Goal: Task Accomplishment & Management: Manage account settings

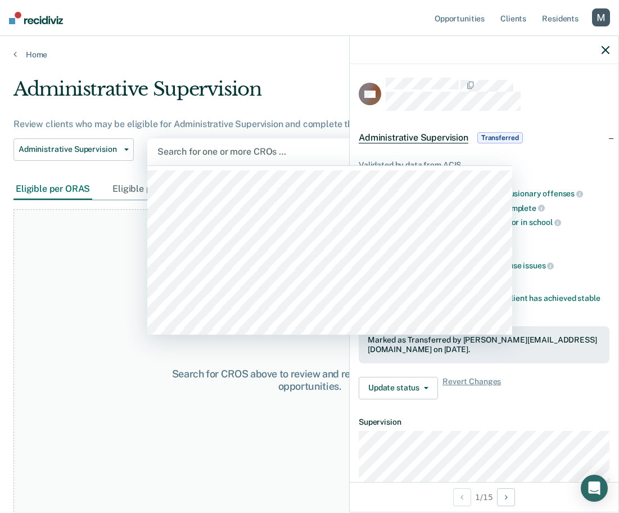
click at [206, 147] on div at bounding box center [329, 151] width 345 height 13
paste input "[PERSON_NAME]"
type input "[PERSON_NAME]"
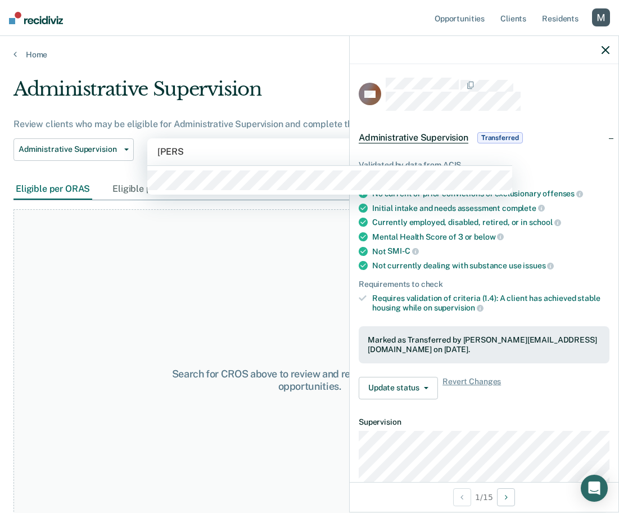
click at [206, 166] on div at bounding box center [329, 180] width 365 height 29
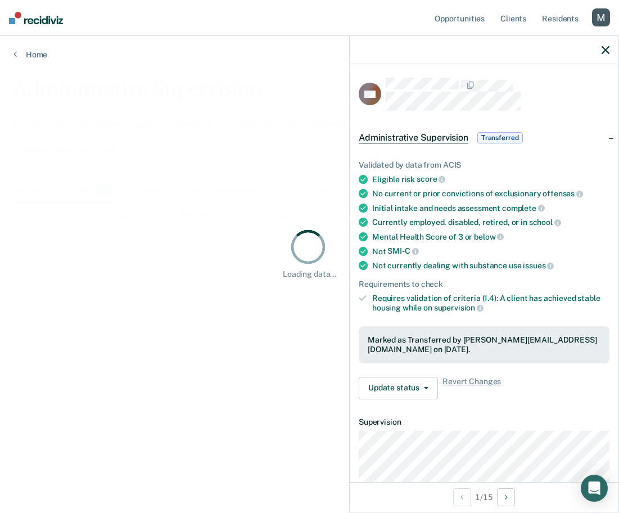
click at [608, 52] on icon "button" at bounding box center [605, 50] width 8 height 8
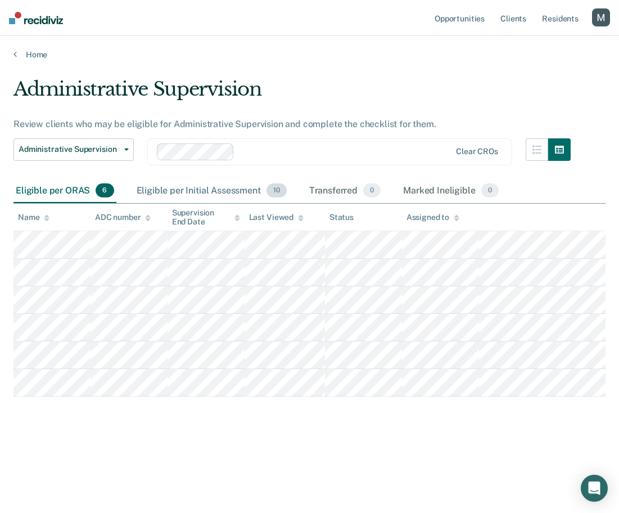
click at [200, 191] on div "Eligible per Initial Assessment 10" at bounding box center [211, 191] width 155 height 25
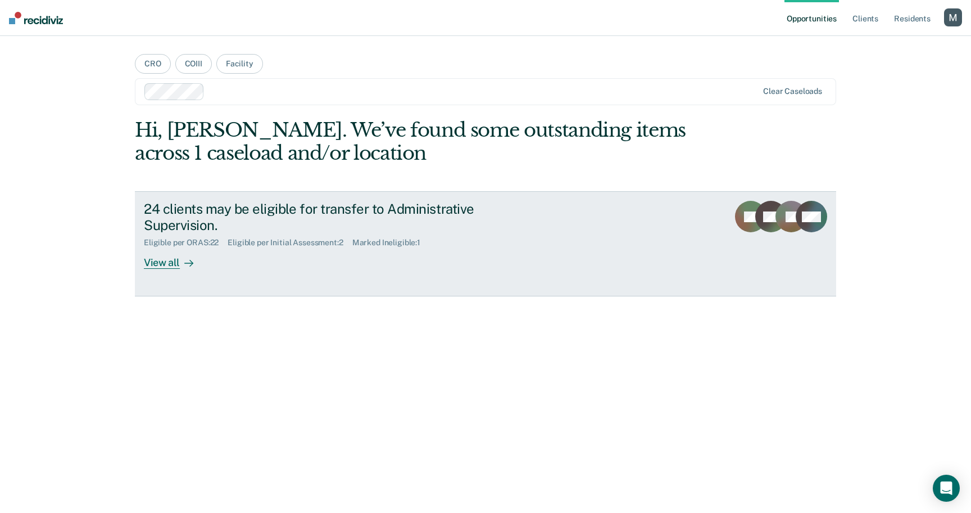
click at [271, 225] on div "24 clients may be eligible for transfer to Administrative Supervision." at bounding box center [341, 217] width 395 height 33
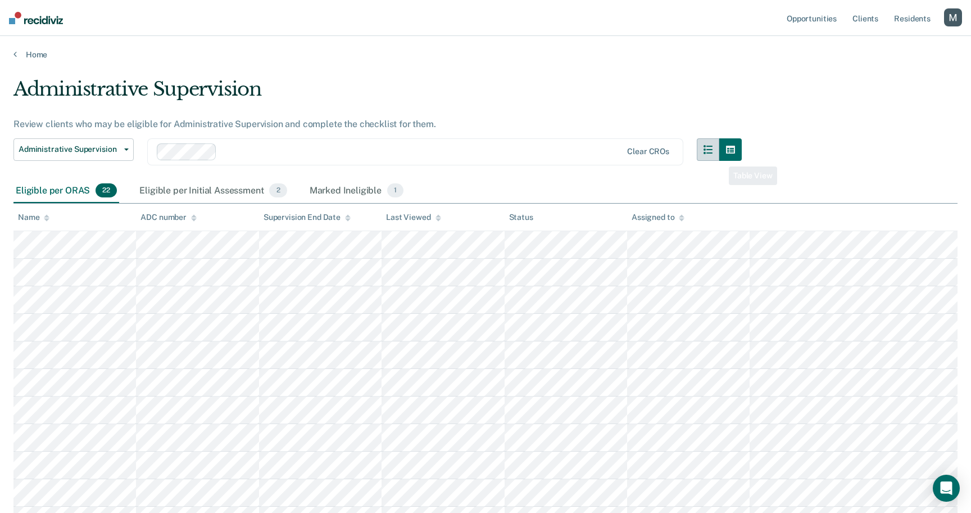
click at [712, 152] on icon "button" at bounding box center [708, 149] width 9 height 9
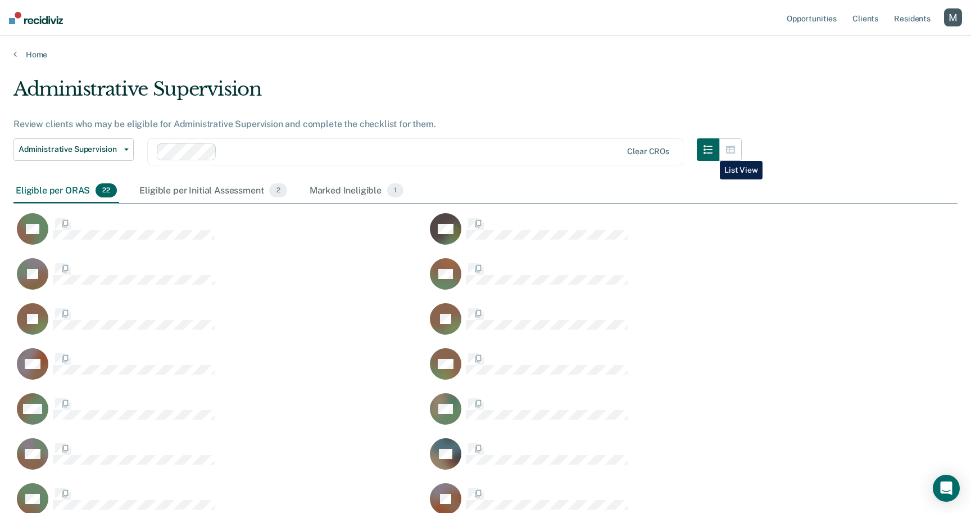
scroll to position [626, 944]
click at [729, 152] on icon "button" at bounding box center [730, 150] width 9 height 8
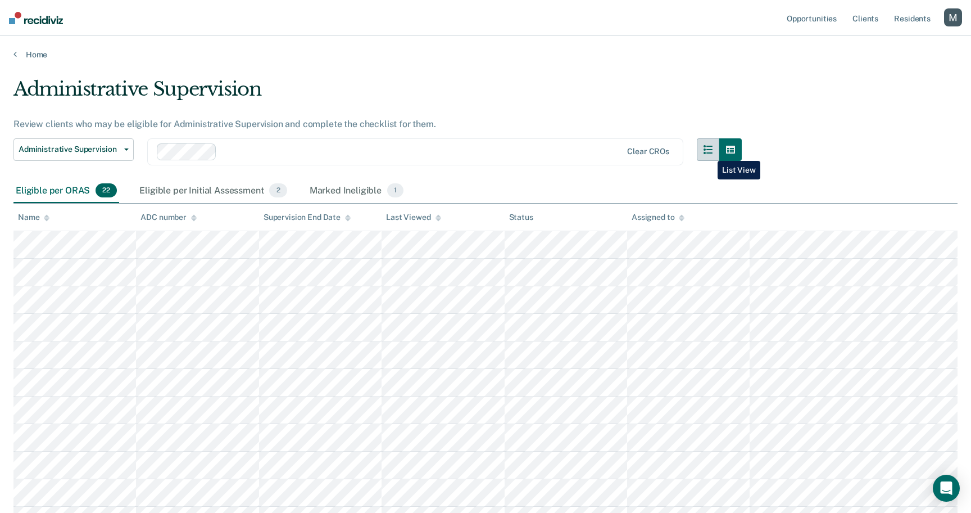
click at [709, 152] on icon "button" at bounding box center [708, 149] width 9 height 9
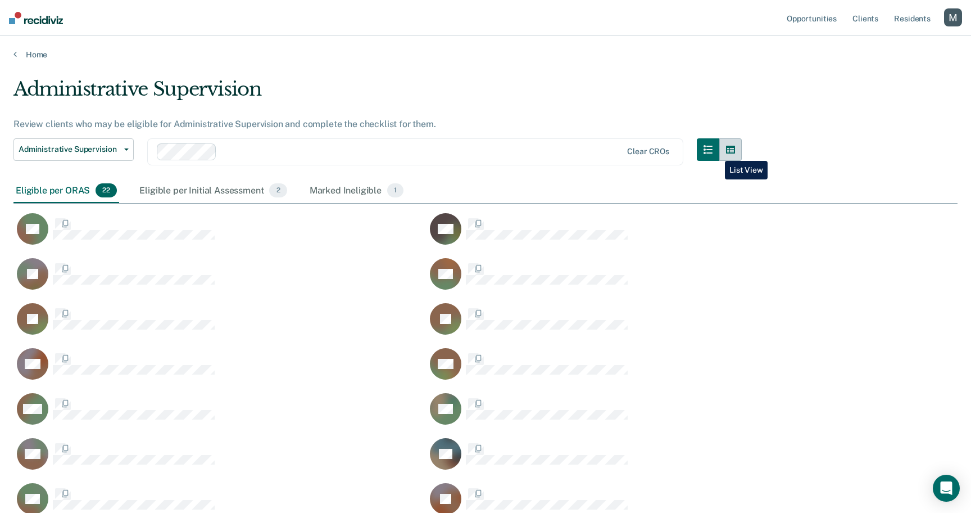
click at [727, 152] on icon "button" at bounding box center [730, 150] width 9 height 8
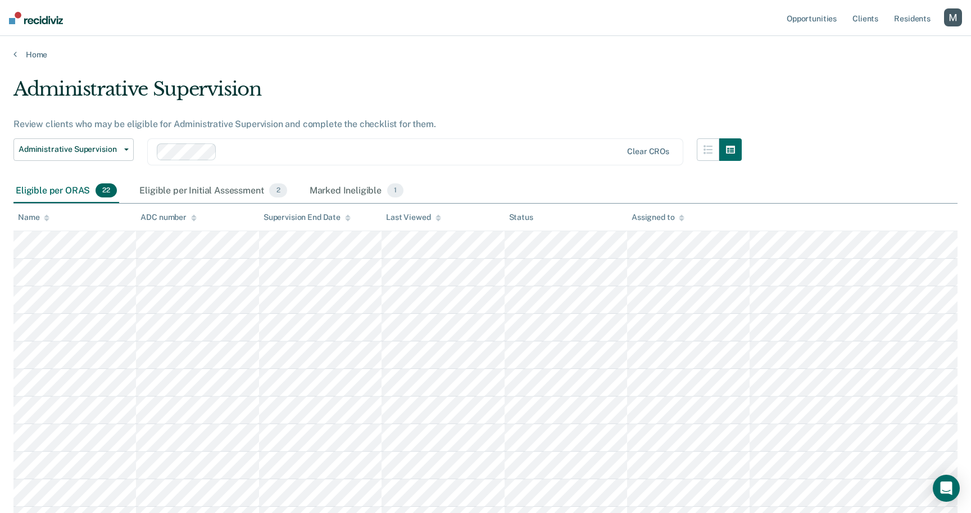
click at [955, 15] on div "button" at bounding box center [953, 17] width 18 height 18
click at [873, 45] on link "Profile" at bounding box center [908, 46] width 90 height 10
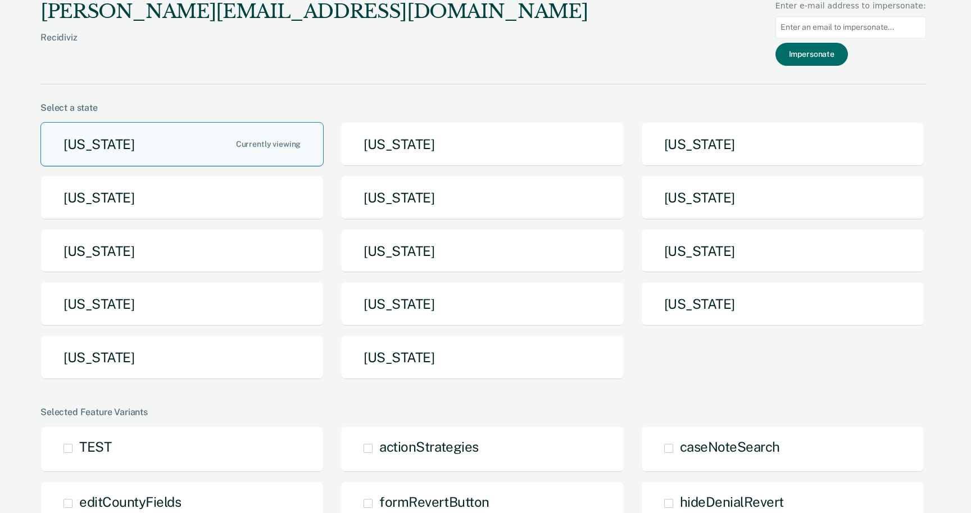
click at [118, 132] on button "Arizona" at bounding box center [181, 144] width 283 height 44
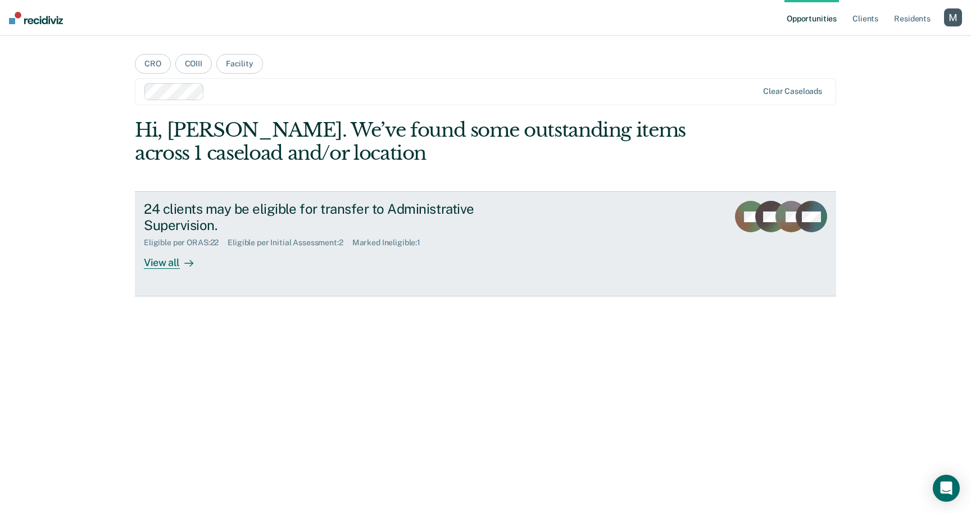
click at [202, 247] on div "Eligible per ORAS : 22" at bounding box center [186, 243] width 84 height 10
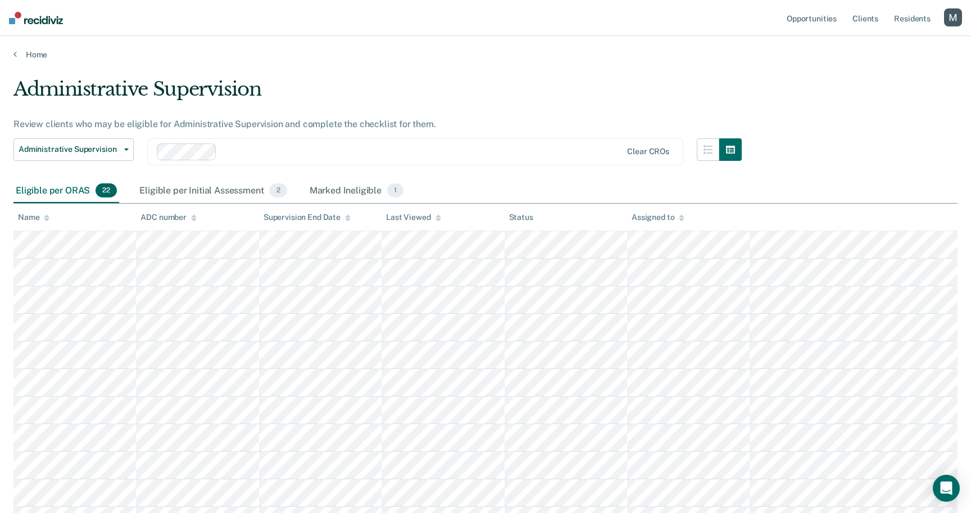
click at [695, 151] on div "Administrative Supervision Administrative Supervision Clear CROs" at bounding box center [377, 158] width 728 height 40
click at [700, 151] on button "button" at bounding box center [708, 149] width 22 height 22
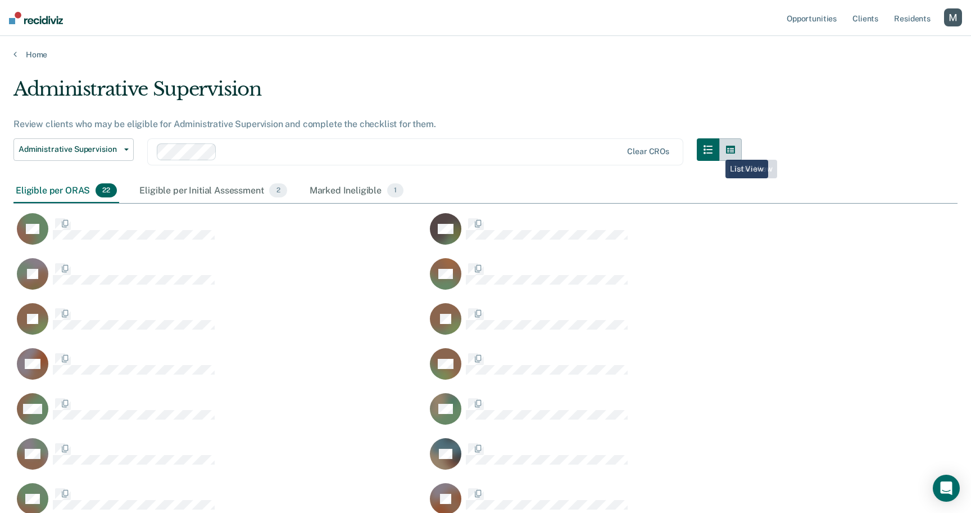
scroll to position [626, 944]
click at [724, 151] on button "button" at bounding box center [730, 149] width 22 height 22
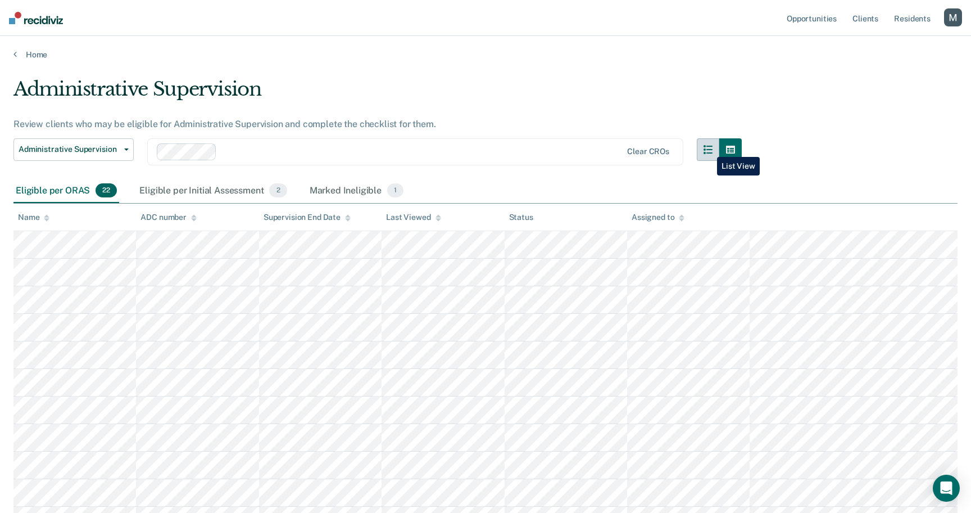
click at [709, 148] on icon "button" at bounding box center [708, 149] width 9 height 9
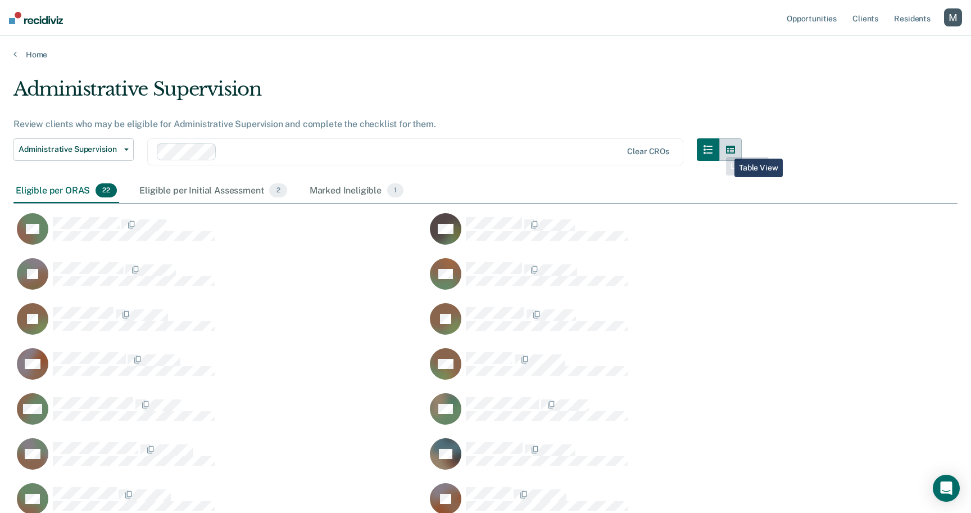
click at [726, 150] on icon "button" at bounding box center [730, 150] width 9 height 8
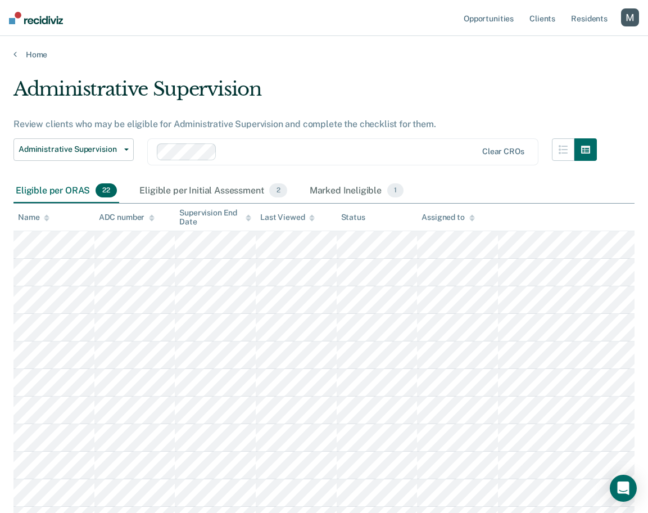
drag, startPoint x: 707, startPoint y: 148, endPoint x: 642, endPoint y: 100, distance: 80.4
click at [0, 0] on div "Opportunities Client s Resident s Profile How it works Log Out Home Administrat…" at bounding box center [324, 459] width 648 height 918
click at [631, 16] on div "button" at bounding box center [630, 17] width 18 height 18
click at [627, 19] on div "button" at bounding box center [630, 17] width 18 height 18
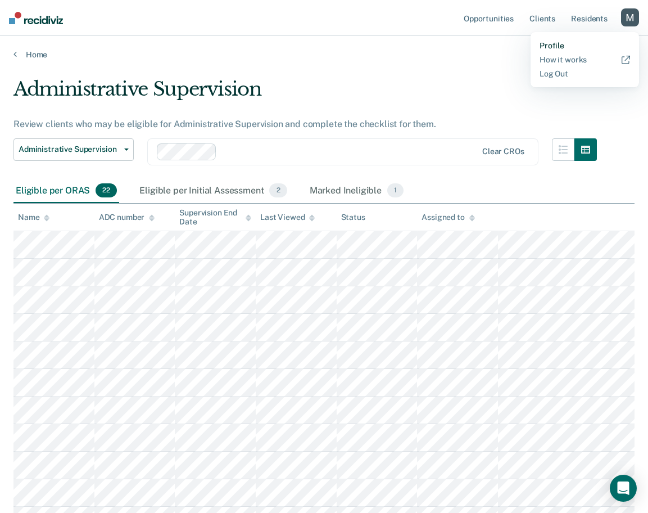
click at [553, 46] on link "Profile" at bounding box center [585, 46] width 90 height 10
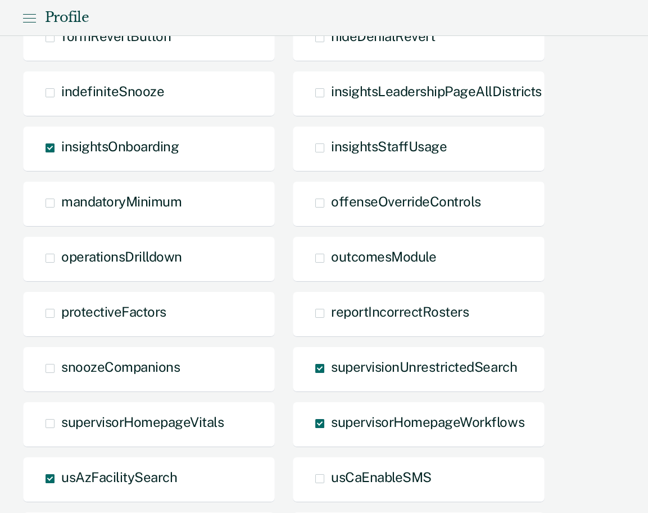
scroll to position [1343, 0]
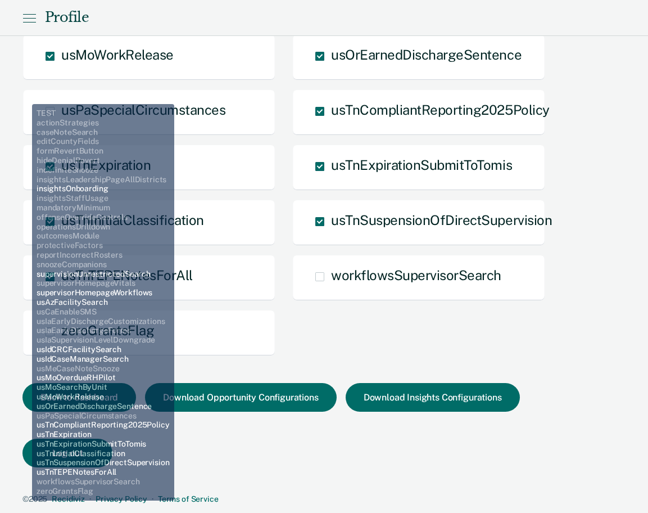
click at [24, 500] on span "© 2025" at bounding box center [34, 498] width 25 height 9
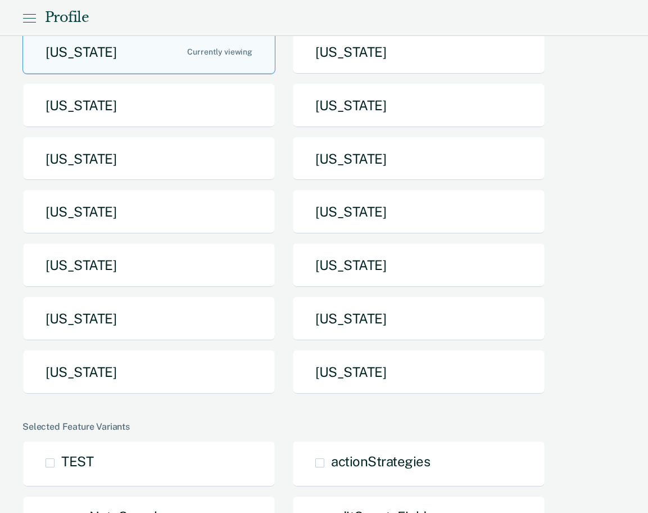
scroll to position [0, 0]
